Goal: Task Accomplishment & Management: Manage account settings

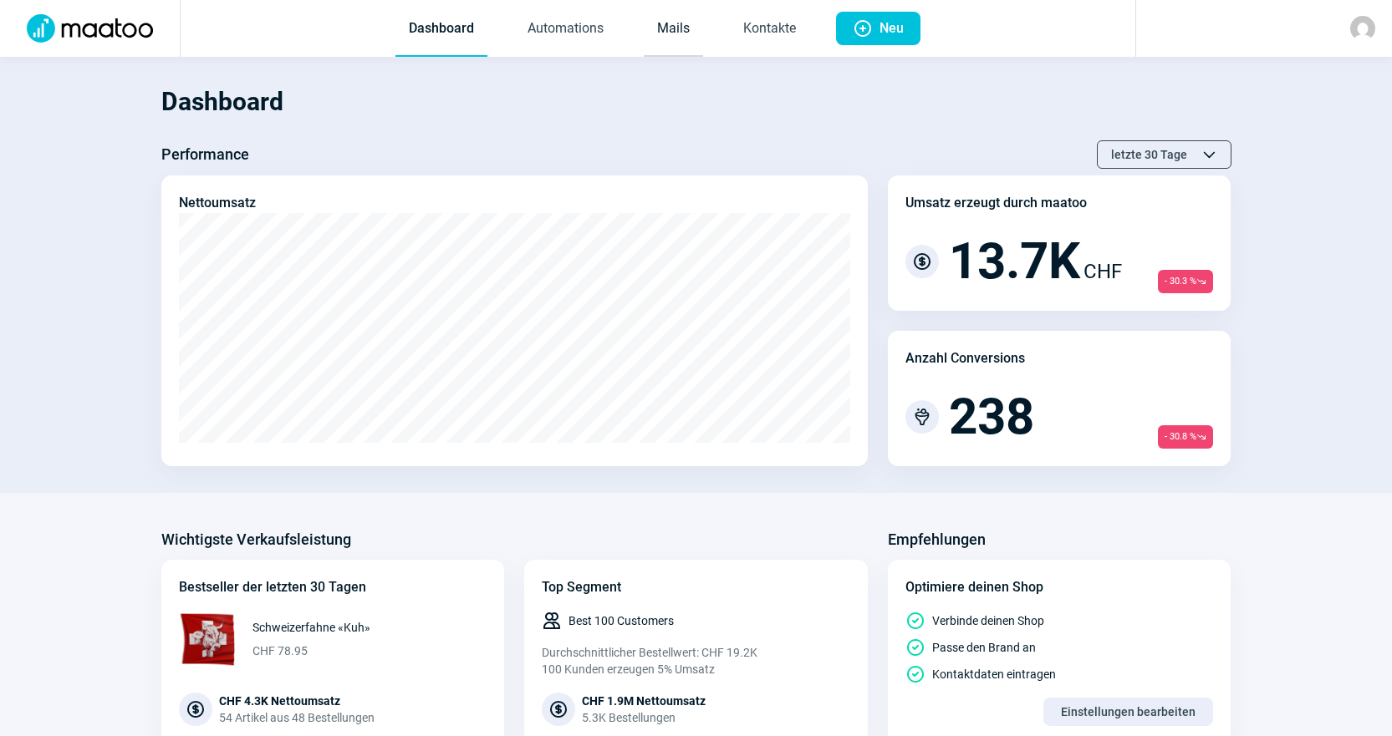
click at [669, 53] on link "Mails" at bounding box center [673, 29] width 59 height 55
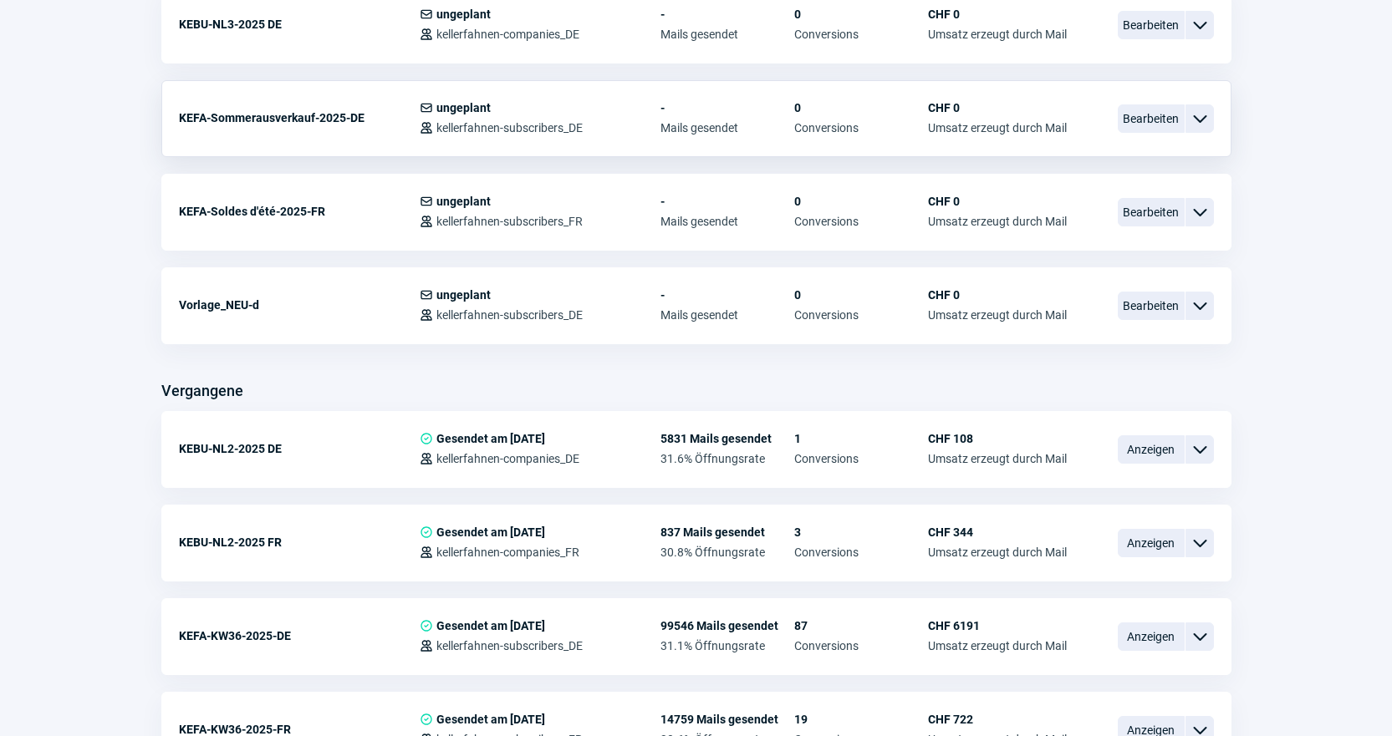
scroll to position [836, 0]
click at [1147, 303] on span "Bearbeiten" at bounding box center [1150, 305] width 67 height 28
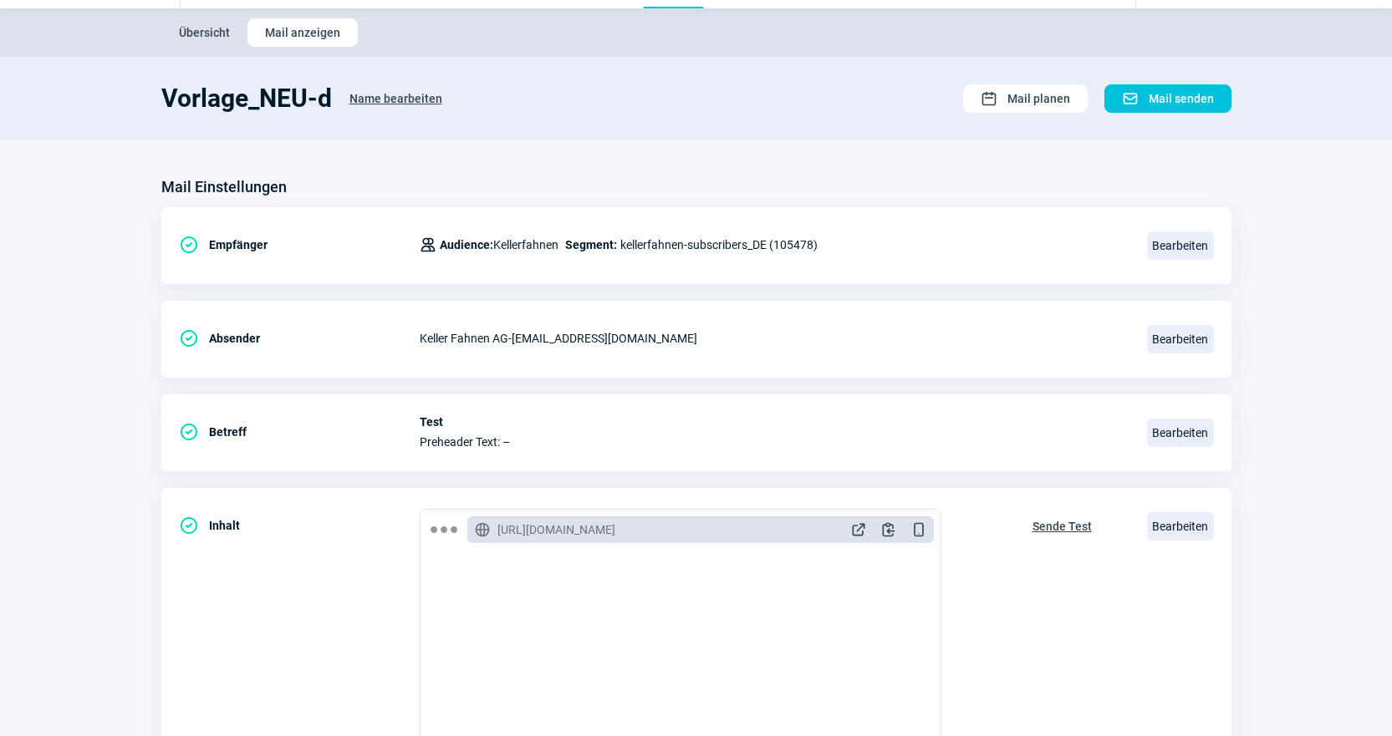
scroll to position [251, 0]
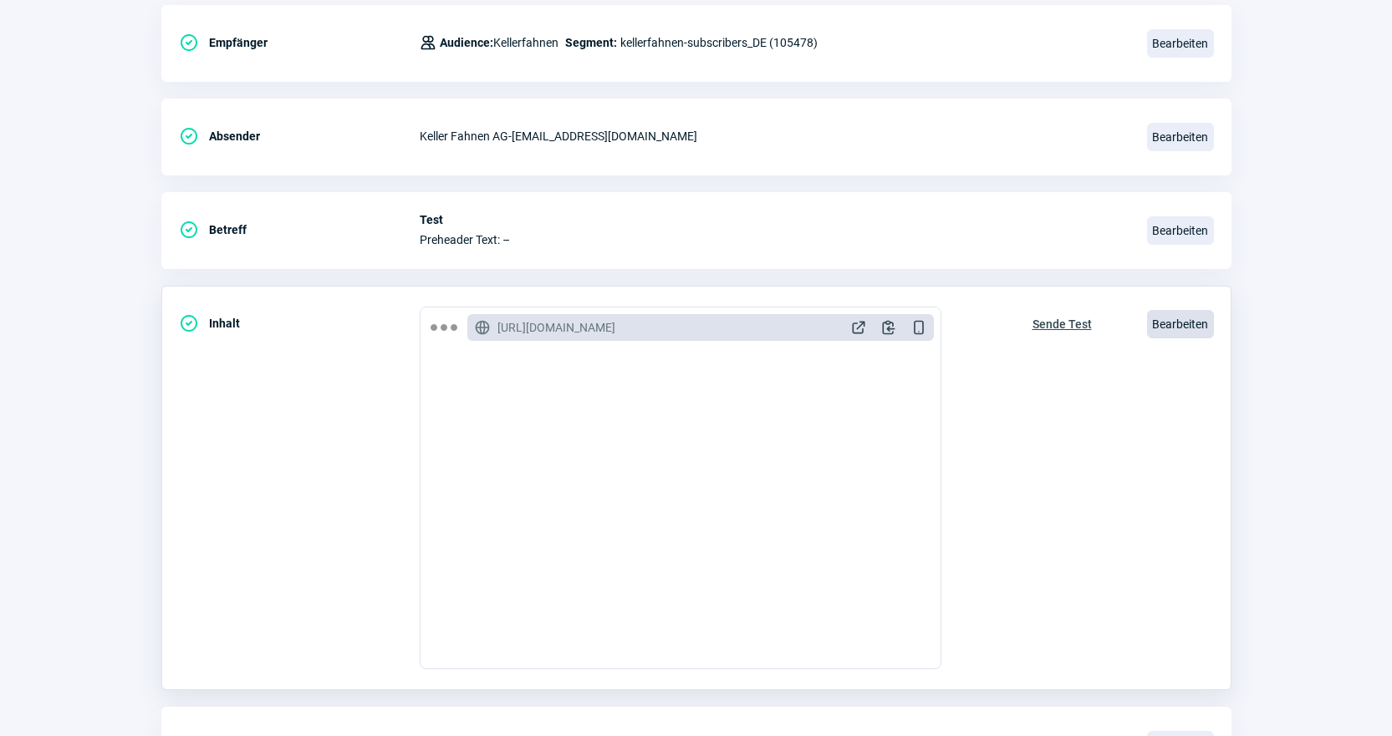
click at [1171, 333] on span "Bearbeiten" at bounding box center [1180, 324] width 67 height 28
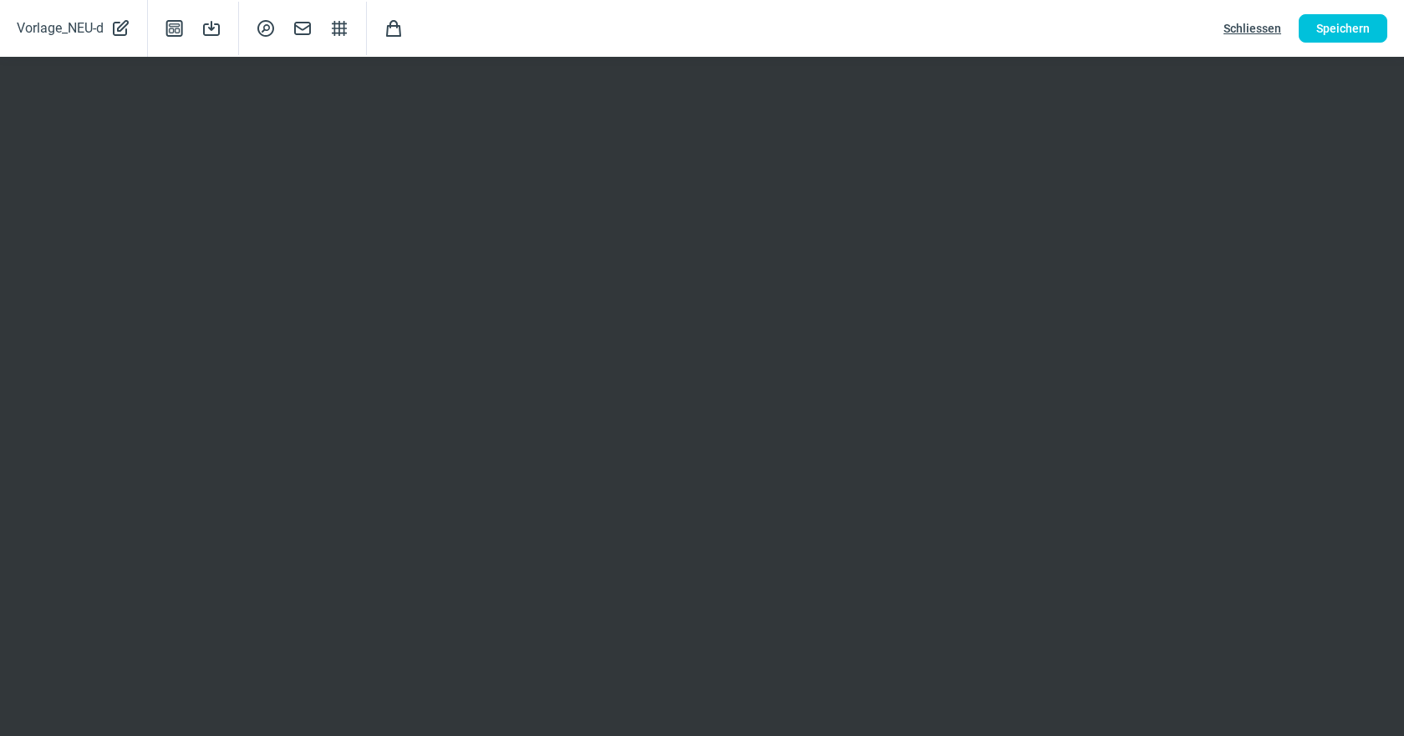
click at [1247, 28] on span "Schliessen" at bounding box center [1253, 28] width 58 height 27
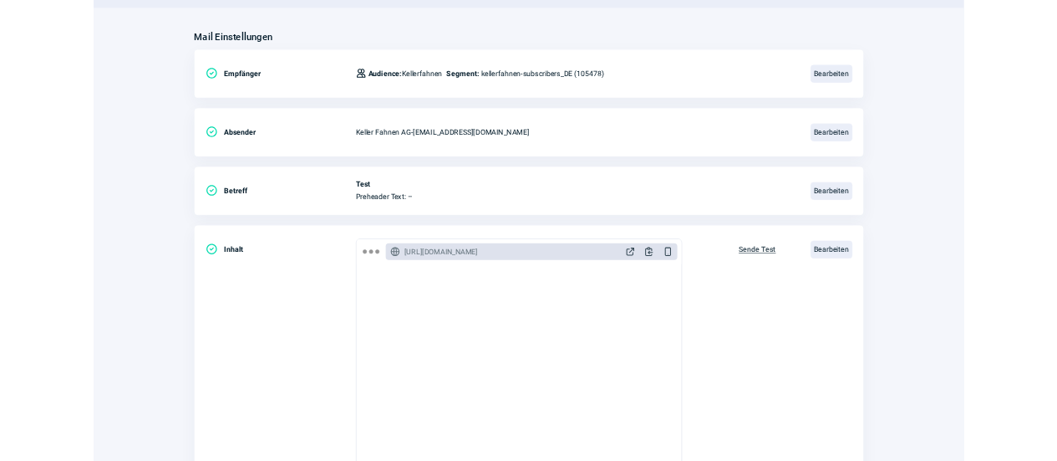
scroll to position [0, 0]
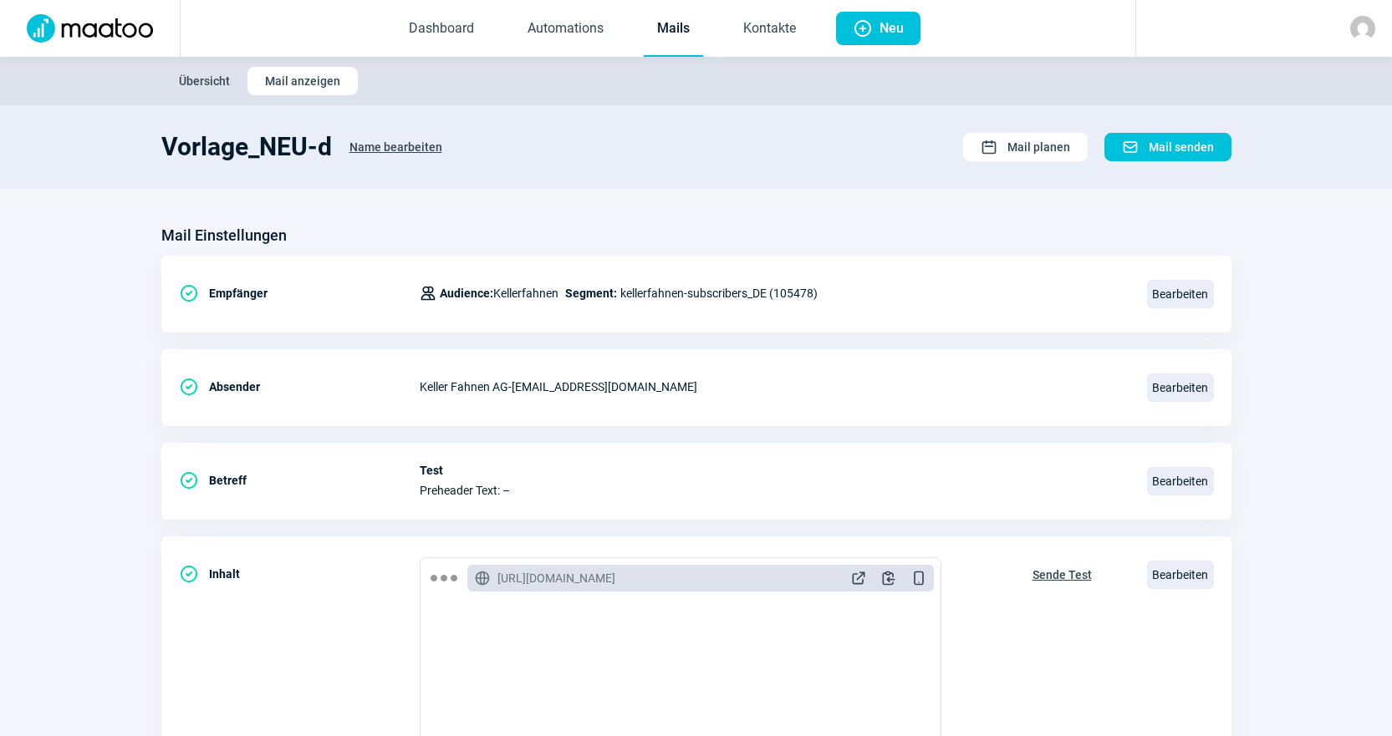
click at [685, 44] on link "Mails" at bounding box center [673, 29] width 59 height 55
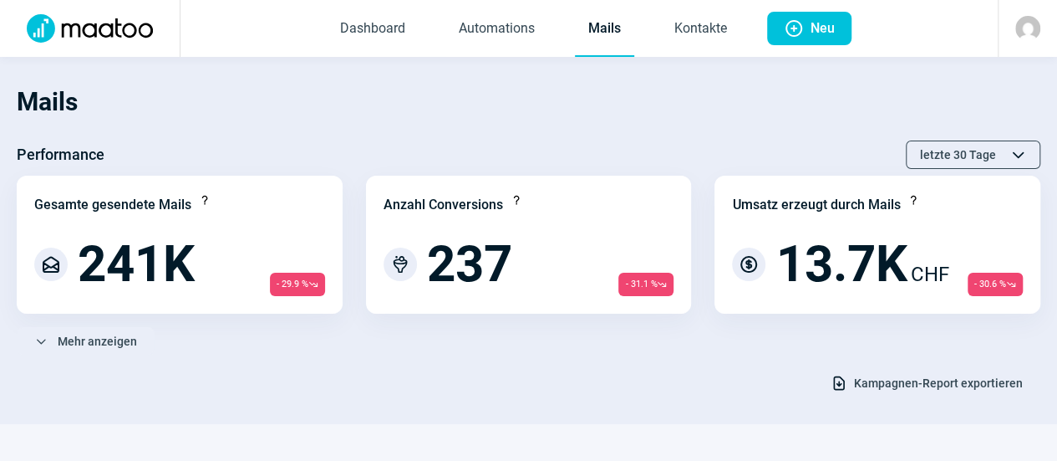
click at [675, 340] on div "ChevronDown icon Mehr anzeigen" at bounding box center [529, 341] width 1024 height 28
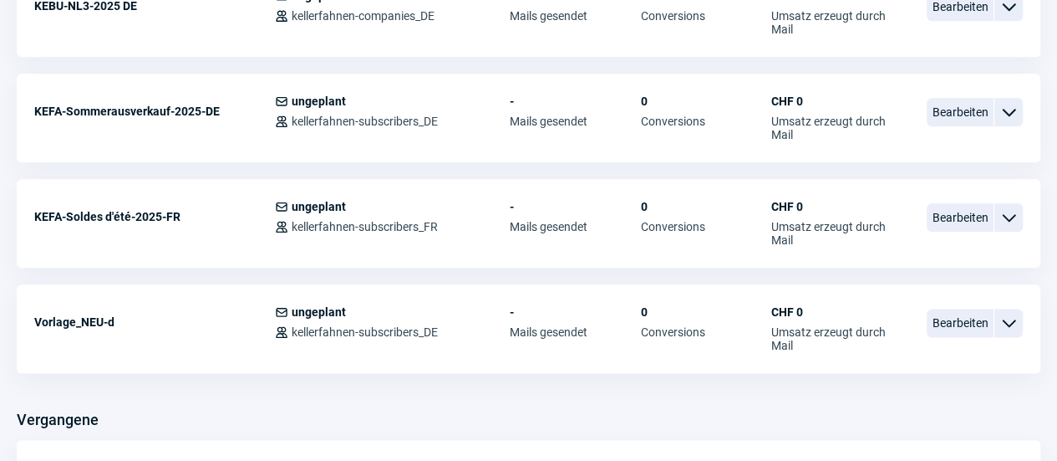
scroll to position [903, 0]
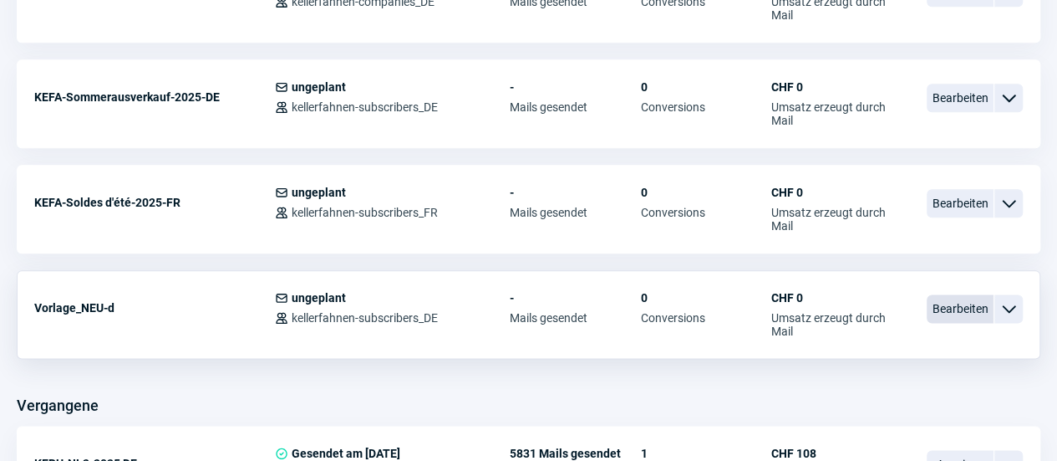
click at [976, 294] on span "Bearbeiten" at bounding box center [960, 308] width 67 height 28
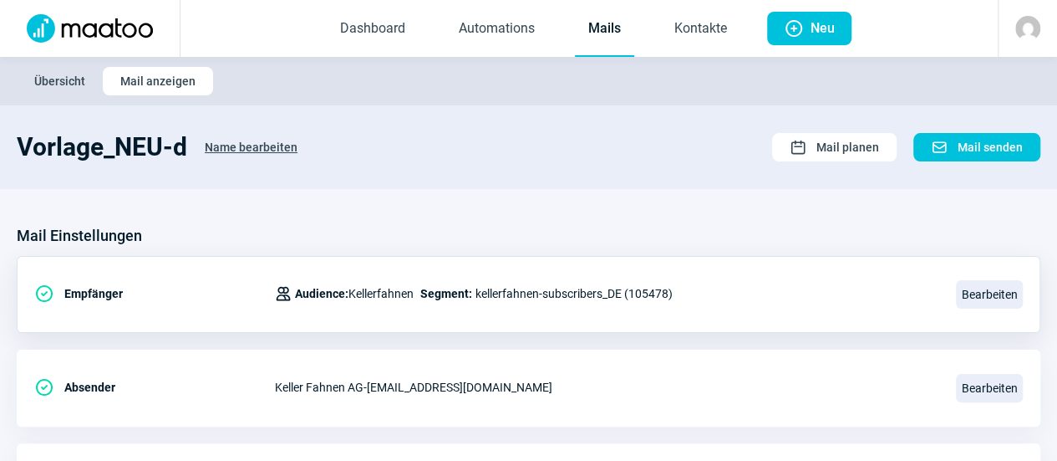
click at [853, 256] on div "CheckCircle icon Empfänger Users icon Audience: Kellerfahnen Segment: kellerfah…" at bounding box center [529, 294] width 1024 height 77
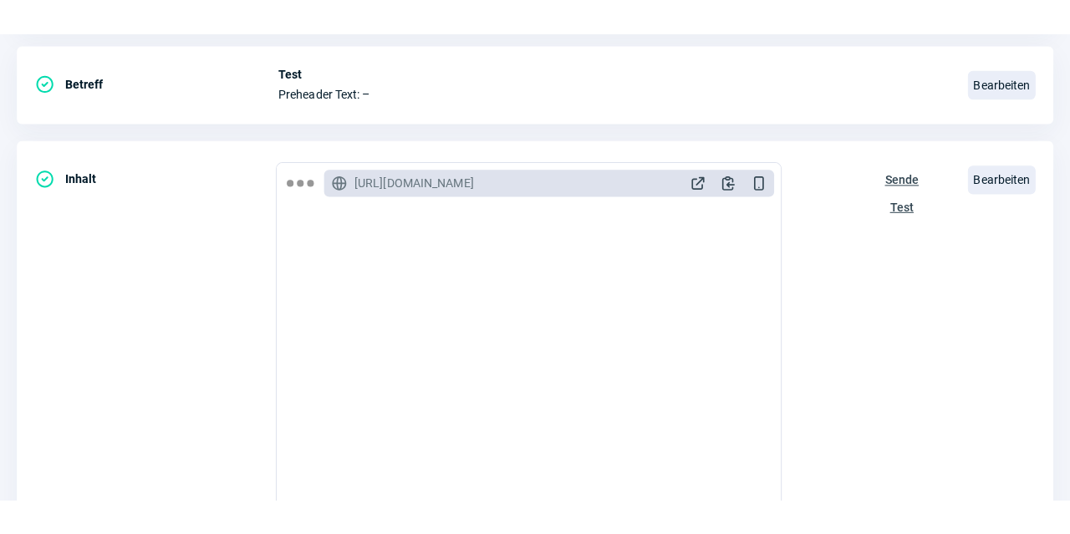
scroll to position [435, 0]
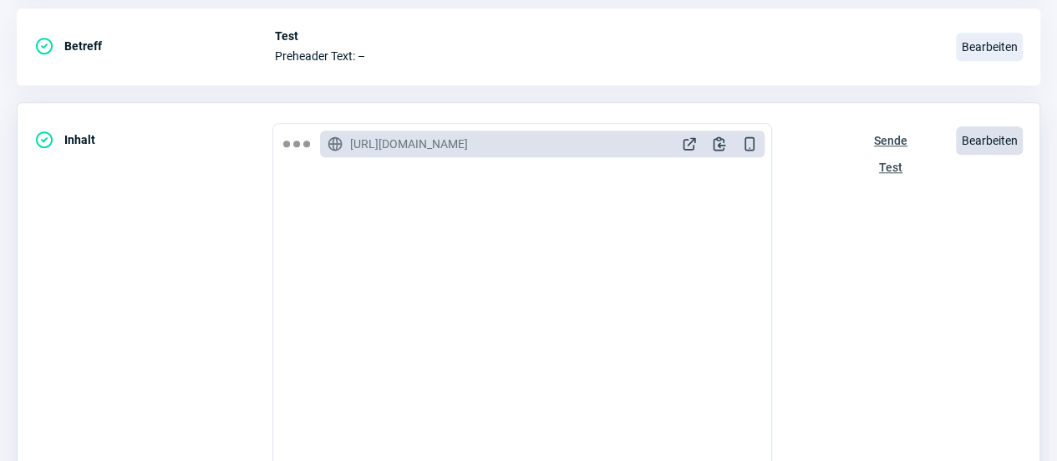
click at [1011, 139] on span "Bearbeiten" at bounding box center [989, 140] width 67 height 28
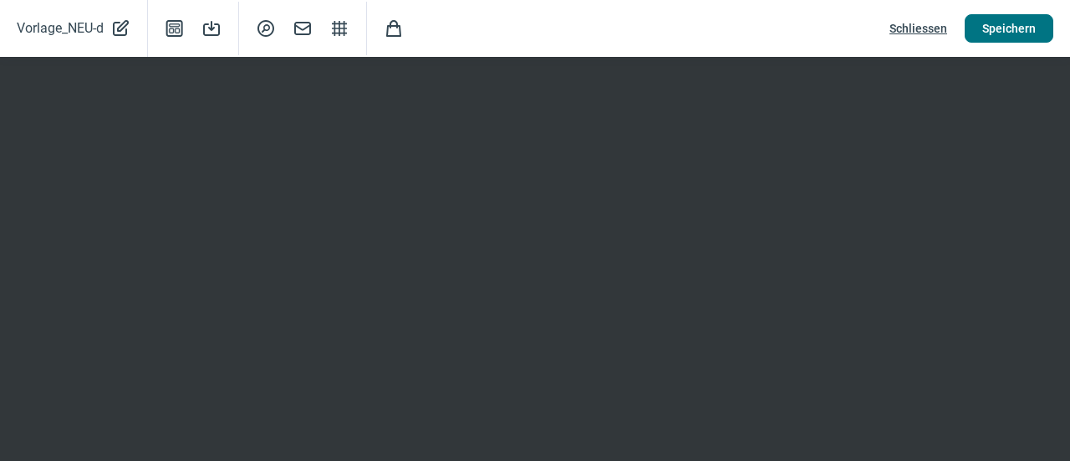
click at [990, 38] on span "Speichern" at bounding box center [1008, 28] width 53 height 27
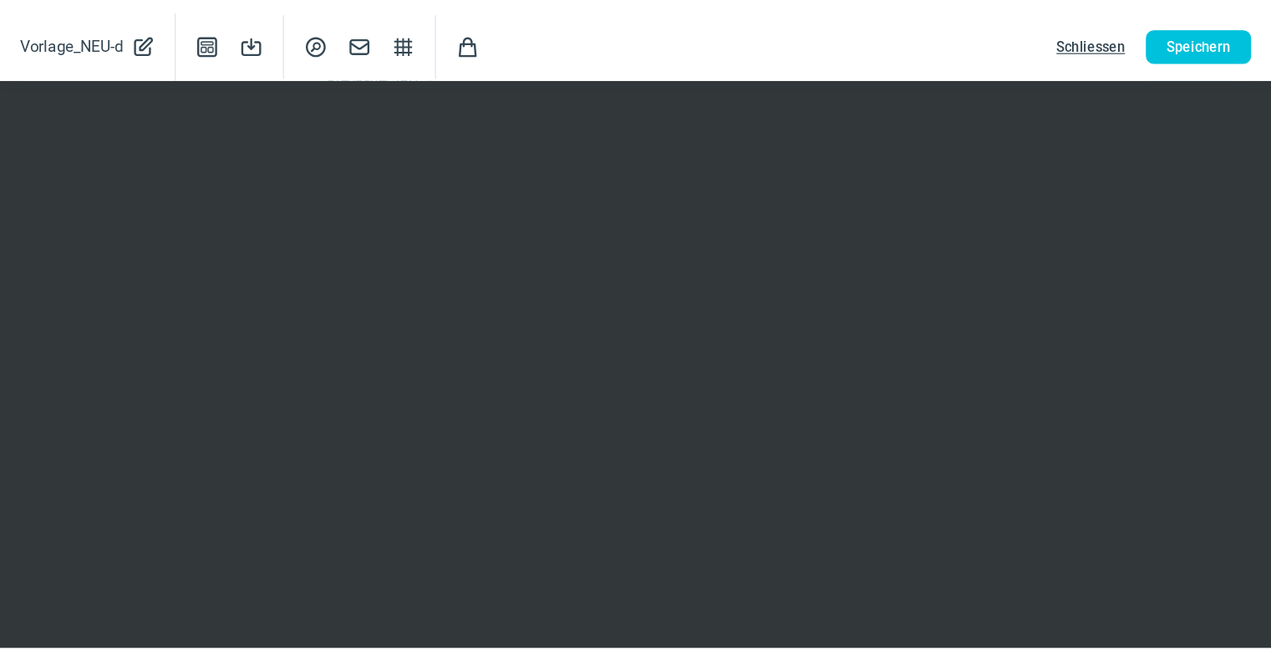
scroll to position [419, 0]
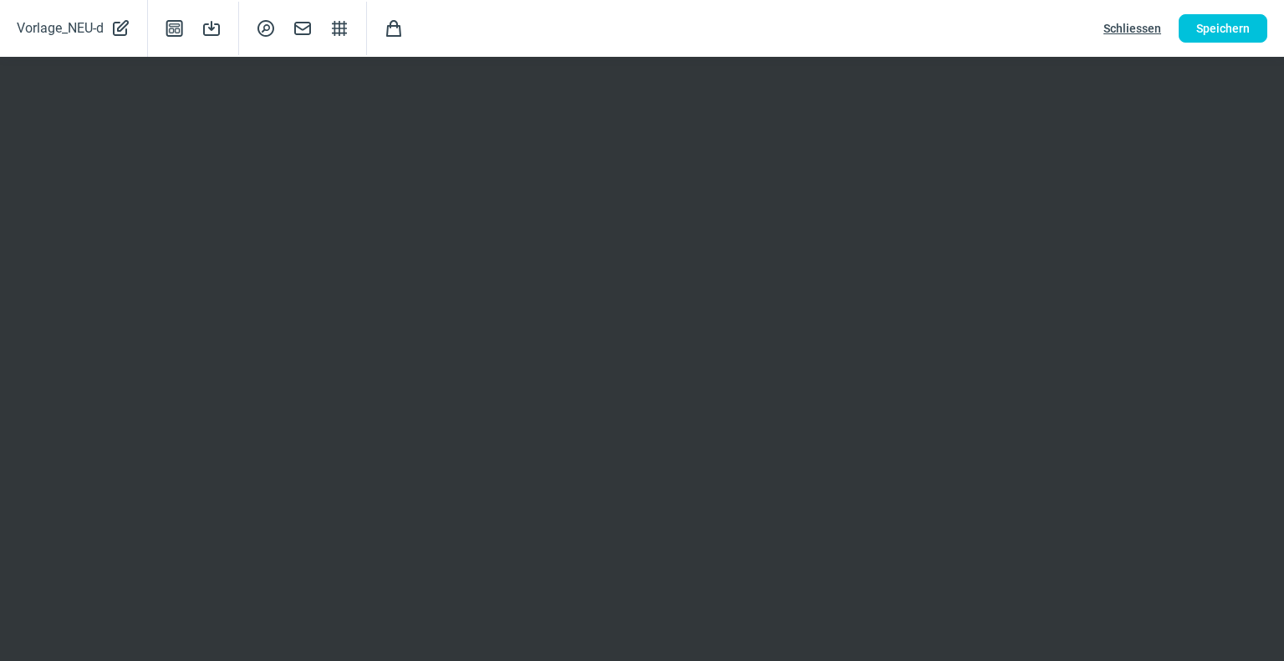
click at [1107, 31] on span "Schliessen" at bounding box center [1132, 28] width 58 height 27
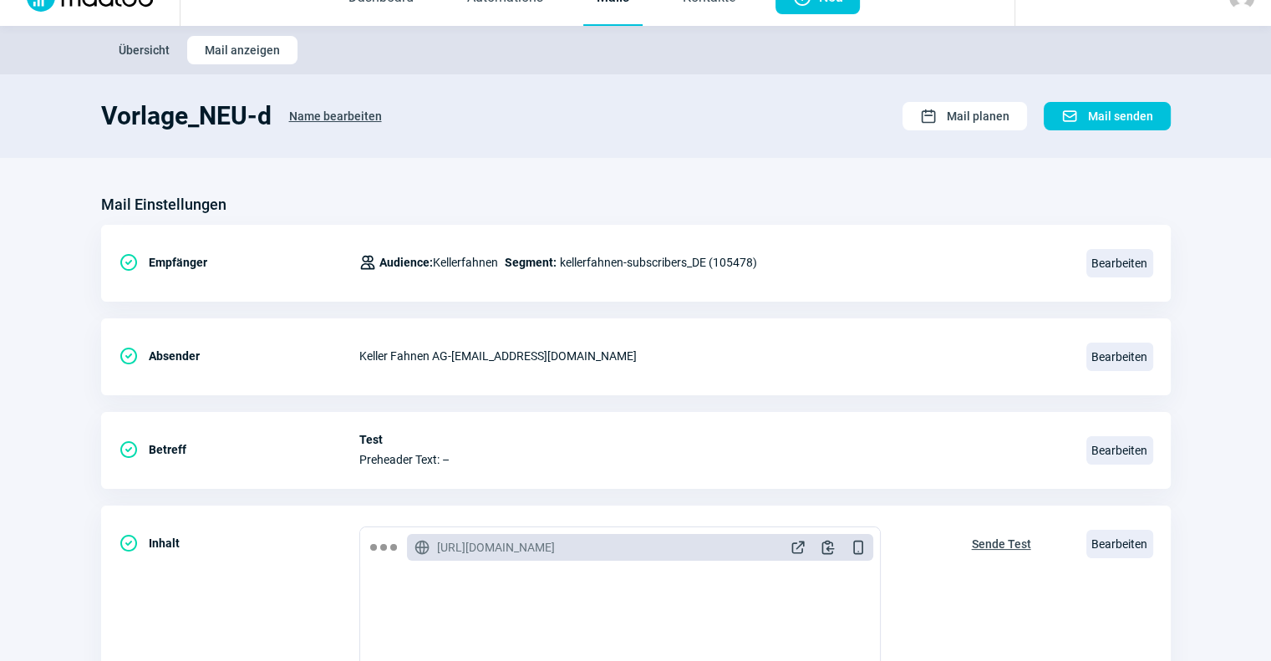
scroll to position [0, 0]
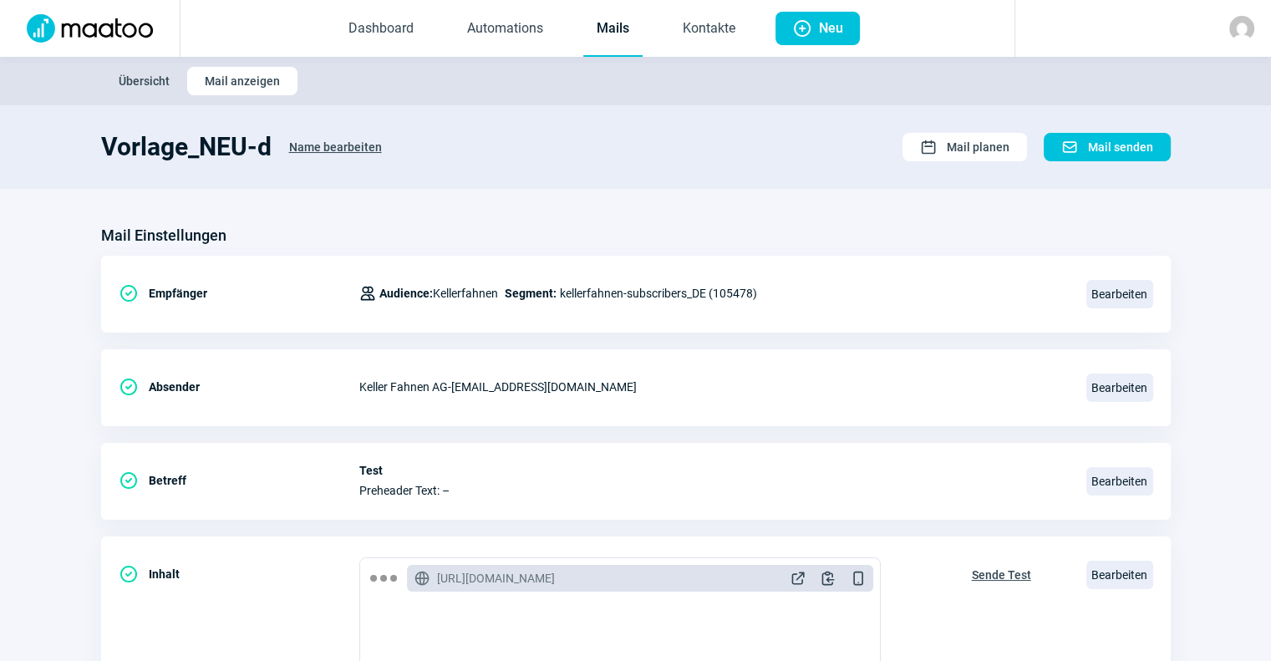
click at [622, 47] on link "Mails" at bounding box center [612, 29] width 59 height 55
